Goal: Task Accomplishment & Management: Manage account settings

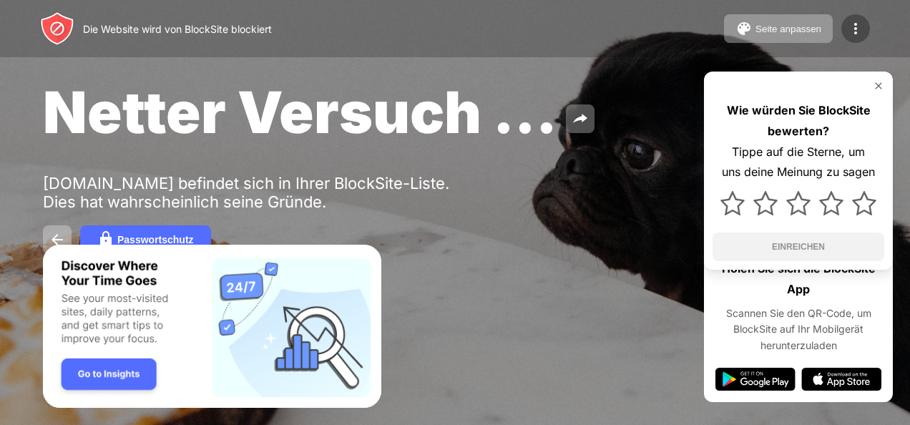
click at [855, 24] on img at bounding box center [855, 28] width 17 height 17
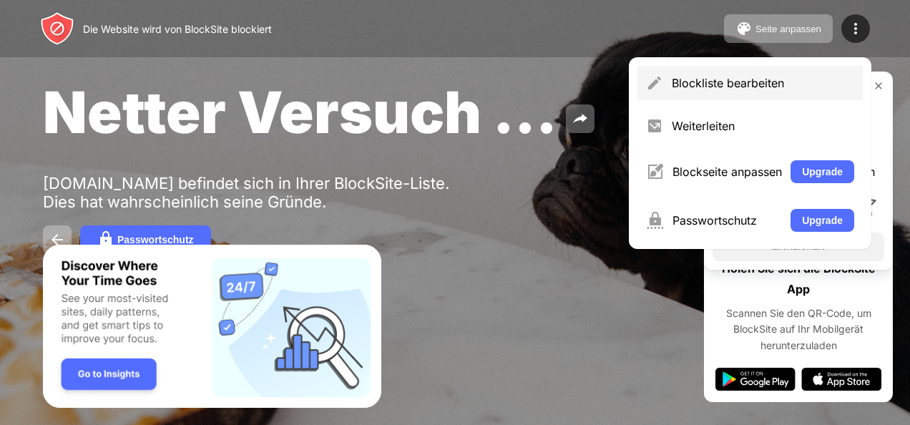
click at [782, 89] on div "Blockliste bearbeiten" at bounding box center [763, 83] width 183 height 14
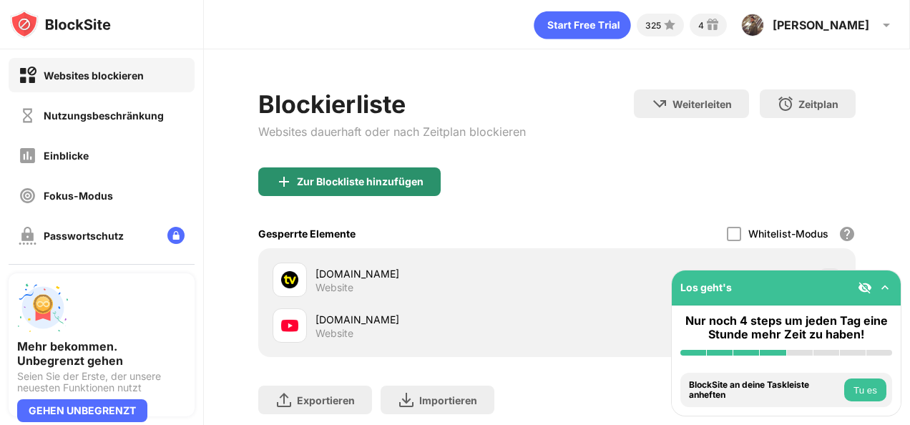
click at [356, 183] on div "Zur Blockliste hinzufügen" at bounding box center [360, 181] width 127 height 11
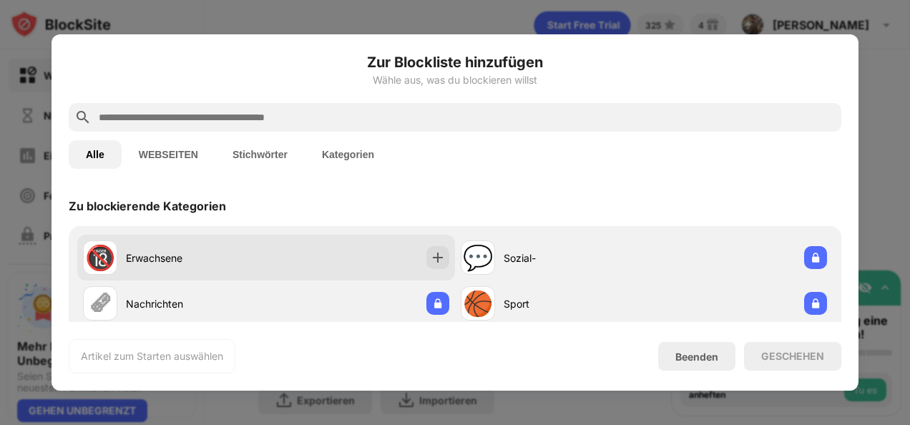
click at [307, 241] on div "🔞 Erwachsene" at bounding box center [266, 258] width 378 height 46
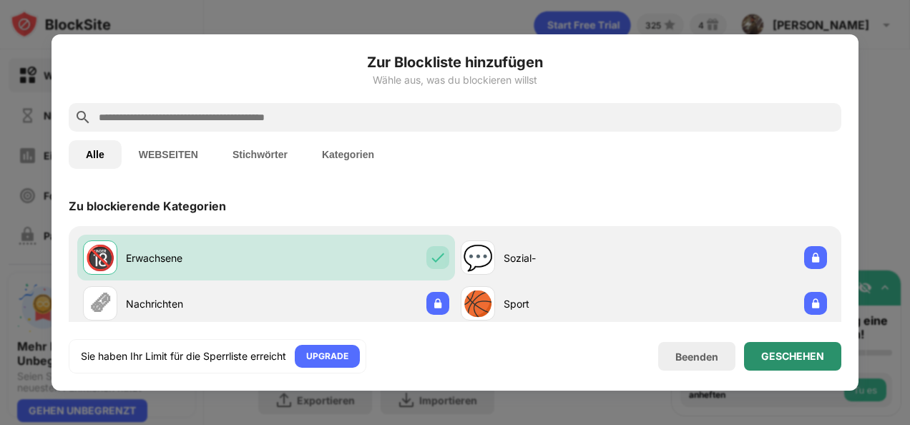
click at [772, 363] on div "GESCHEHEN" at bounding box center [792, 356] width 97 height 29
